Goal: Browse casually: Explore the website without a specific task or goal

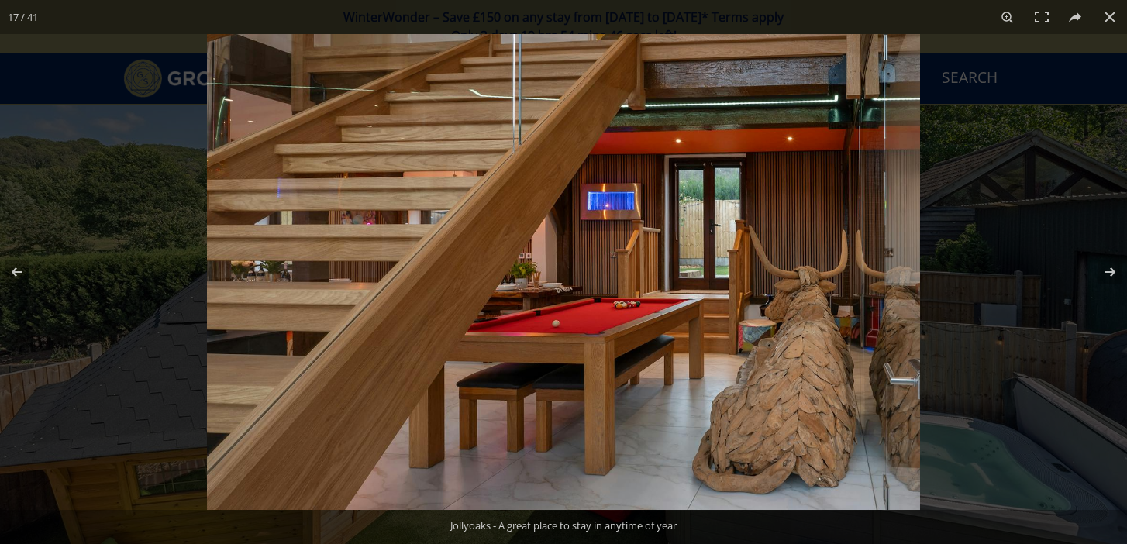
scroll to position [1056, 0]
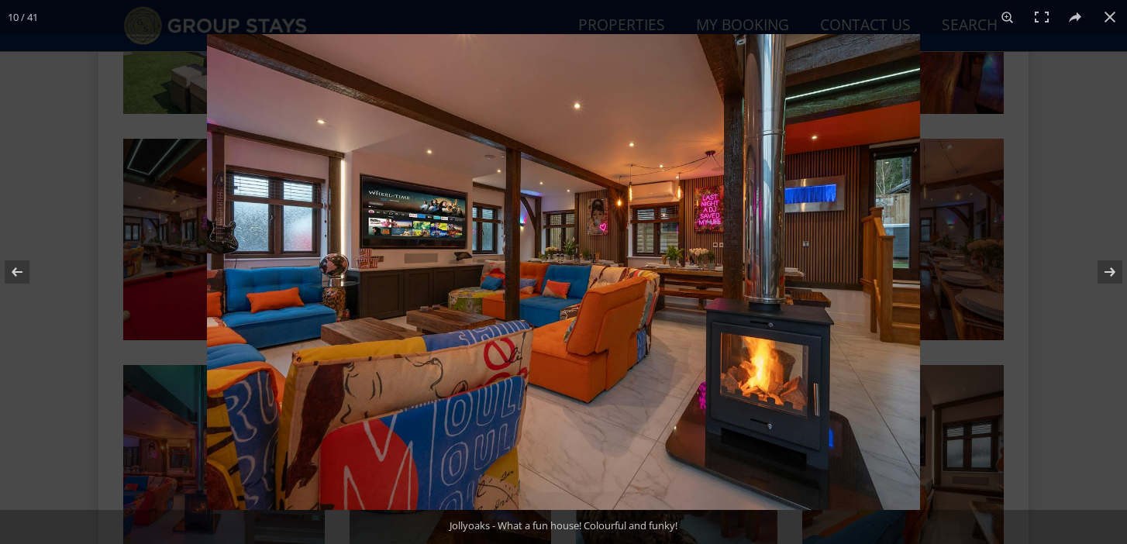
click at [454, 253] on img at bounding box center [563, 272] width 713 height 476
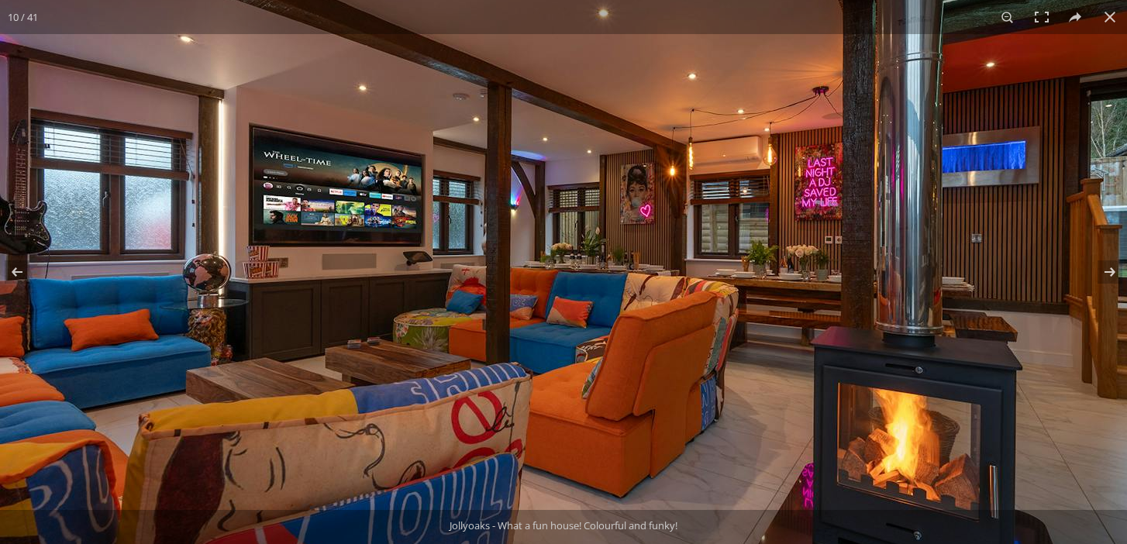
click at [356, 260] on img at bounding box center [581, 284] width 1163 height 776
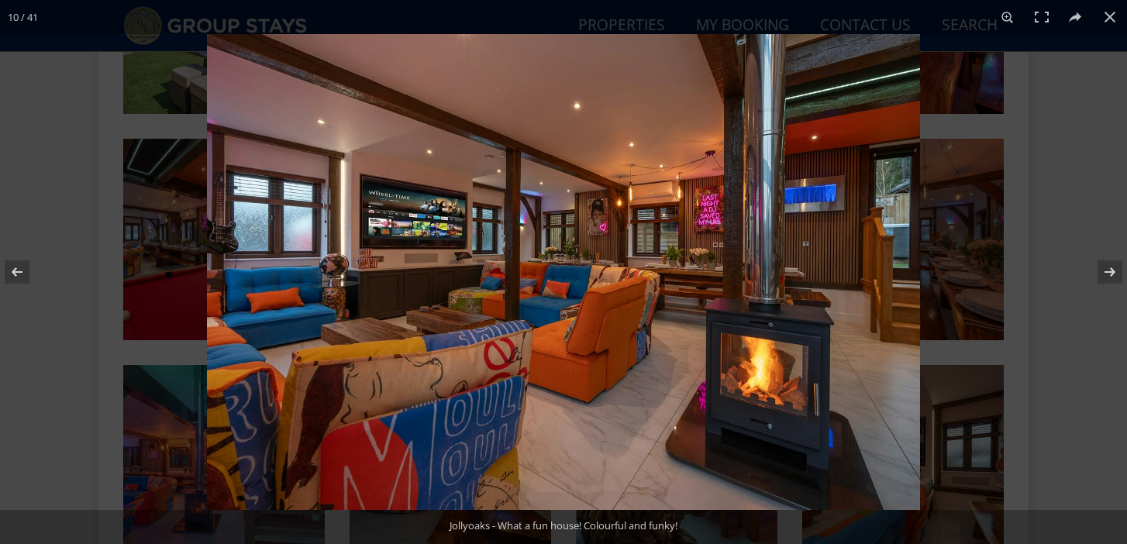
click at [364, 262] on img at bounding box center [563, 272] width 713 height 476
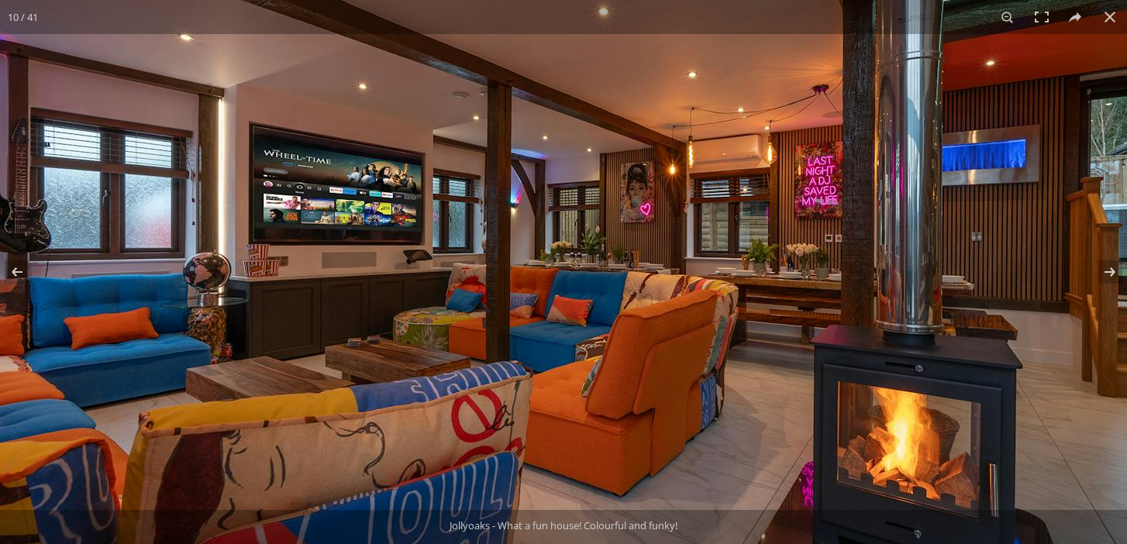
drag, startPoint x: 750, startPoint y: 371, endPoint x: 754, endPoint y: 247, distance: 124.1
click at [755, 247] on img at bounding box center [581, 283] width 1163 height 776
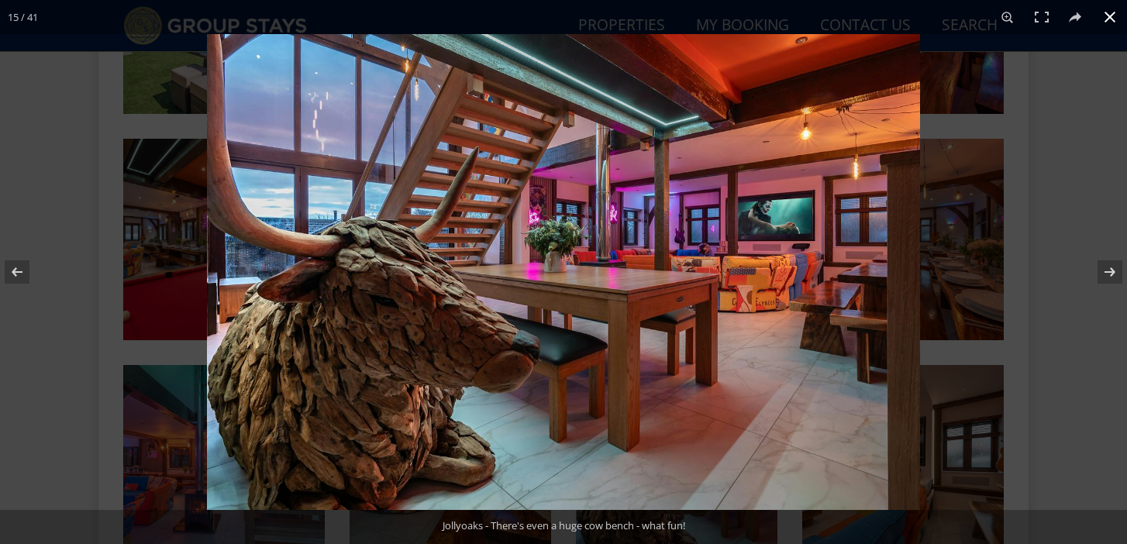
click at [184, 226] on div at bounding box center [563, 272] width 1127 height 544
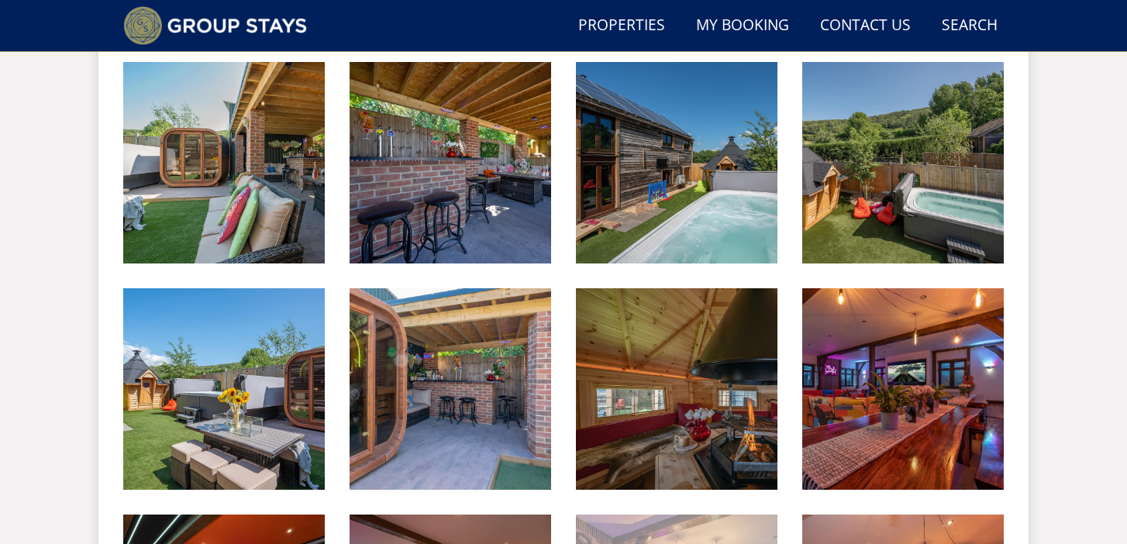
scroll to position [681, 0]
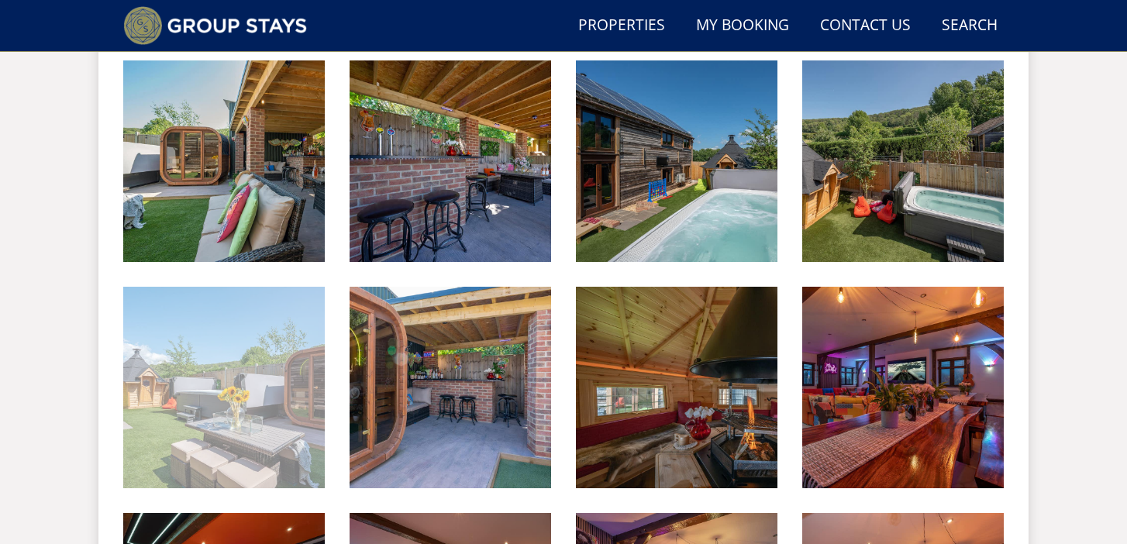
click at [264, 428] on img at bounding box center [224, 388] width 202 height 202
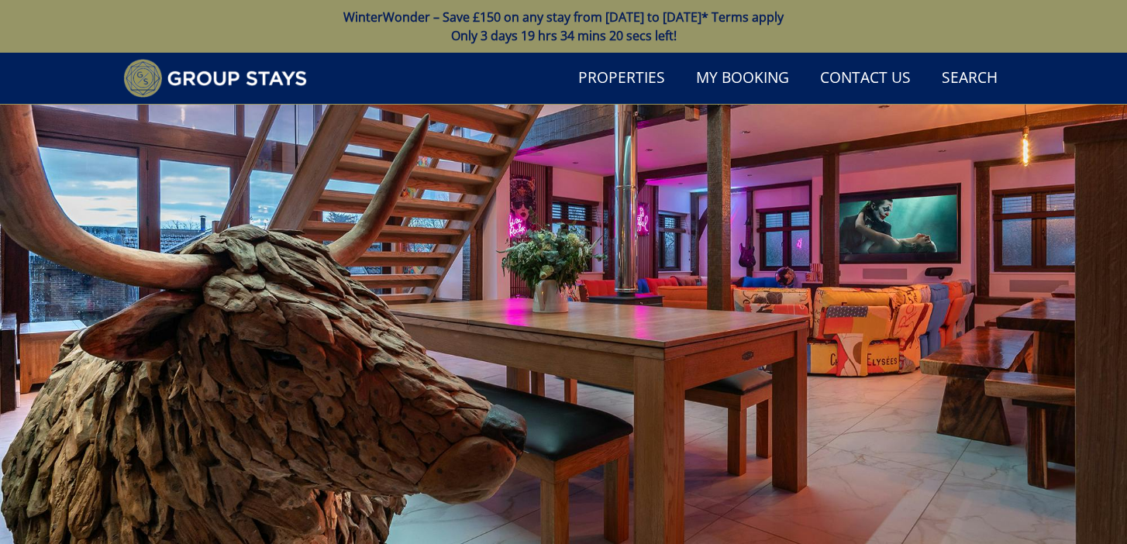
scroll to position [587, 0]
